Goal: Information Seeking & Learning: Find specific fact

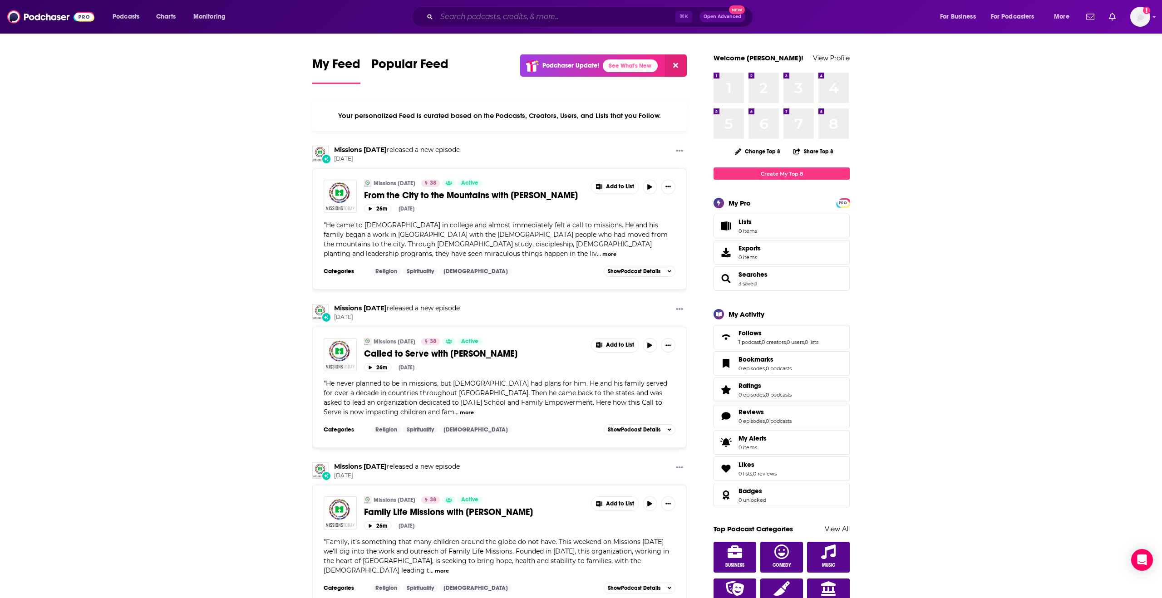
click at [490, 21] on input "Search podcasts, credits, & more..." at bounding box center [556, 17] width 239 height 15
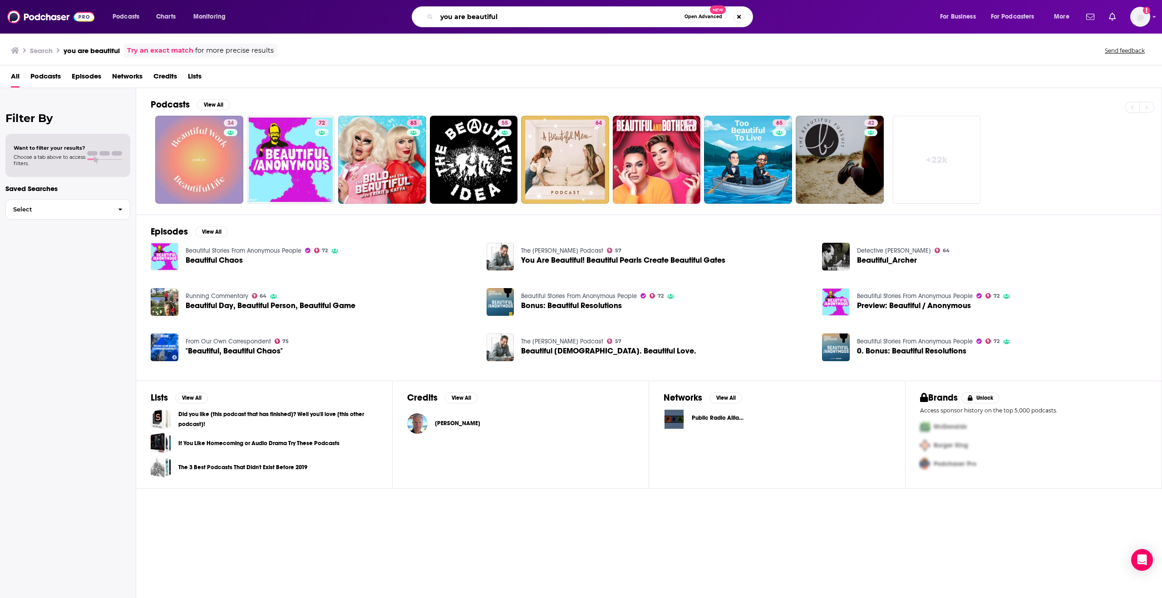
click at [507, 17] on input "you are beautiful" at bounding box center [559, 17] width 244 height 15
type input "you are beautiful [PERSON_NAME]"
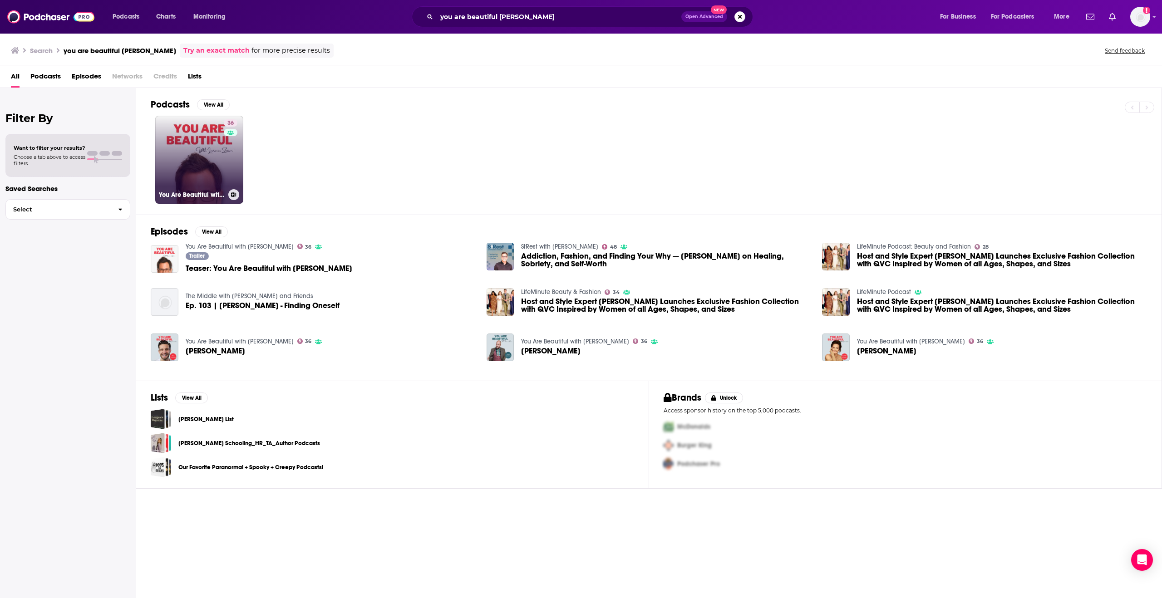
click at [197, 158] on link "36 You Are Beautiful with [PERSON_NAME]" at bounding box center [199, 160] width 88 height 88
